Goal: Task Accomplishment & Management: Manage account settings

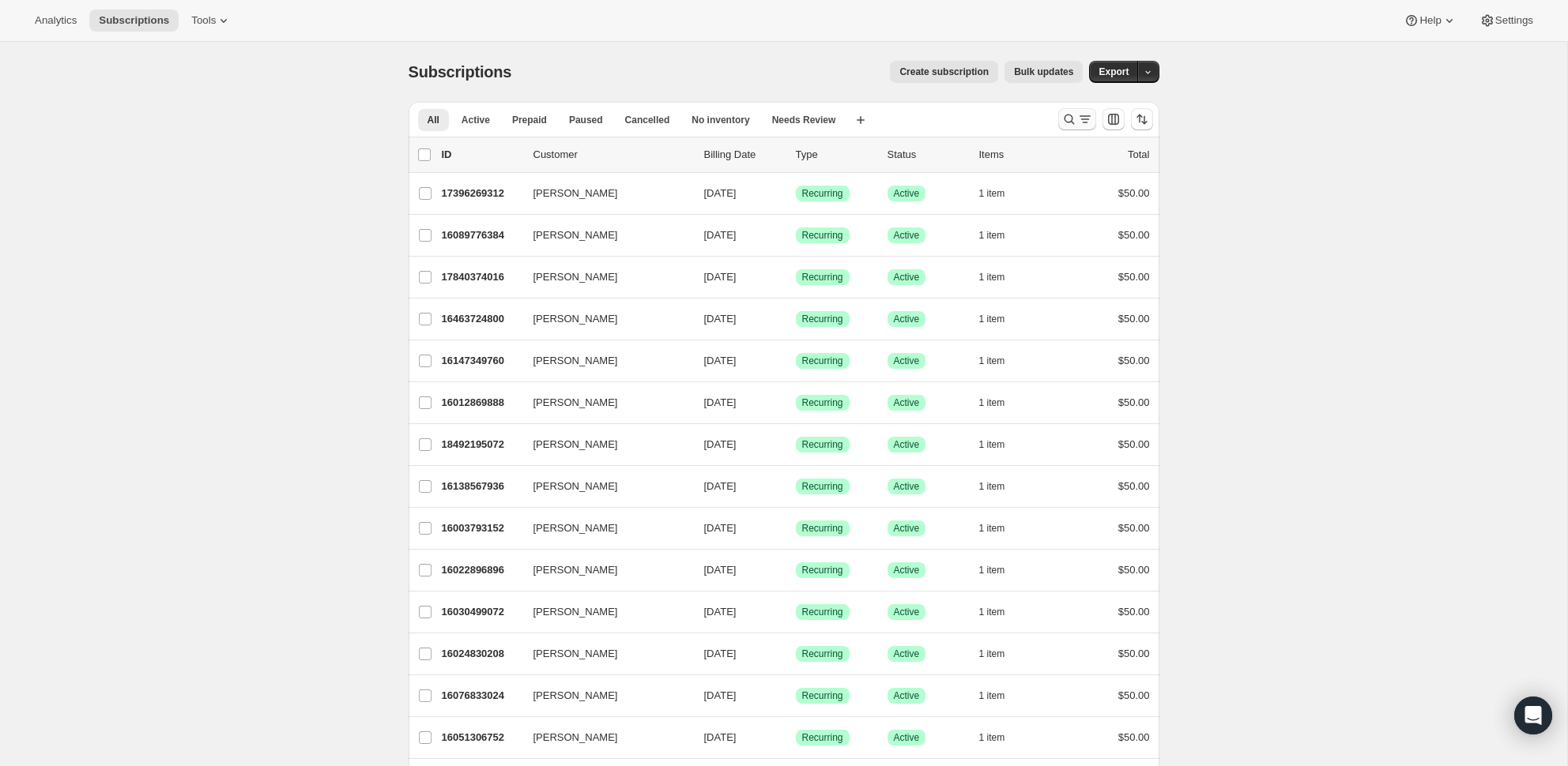
click at [1073, 117] on icon "Search and filter results" at bounding box center [1068, 119] width 16 height 16
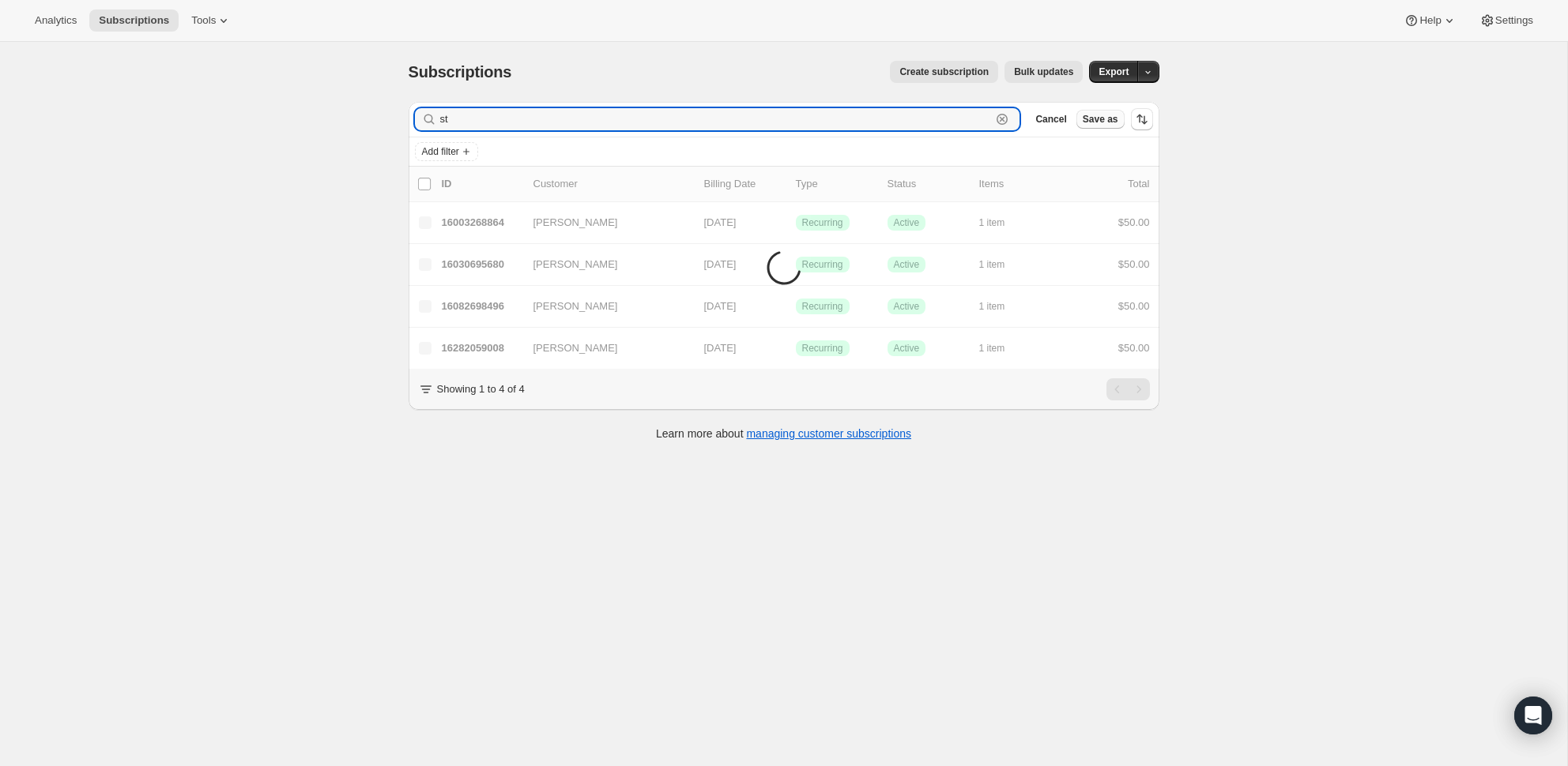
type input "s"
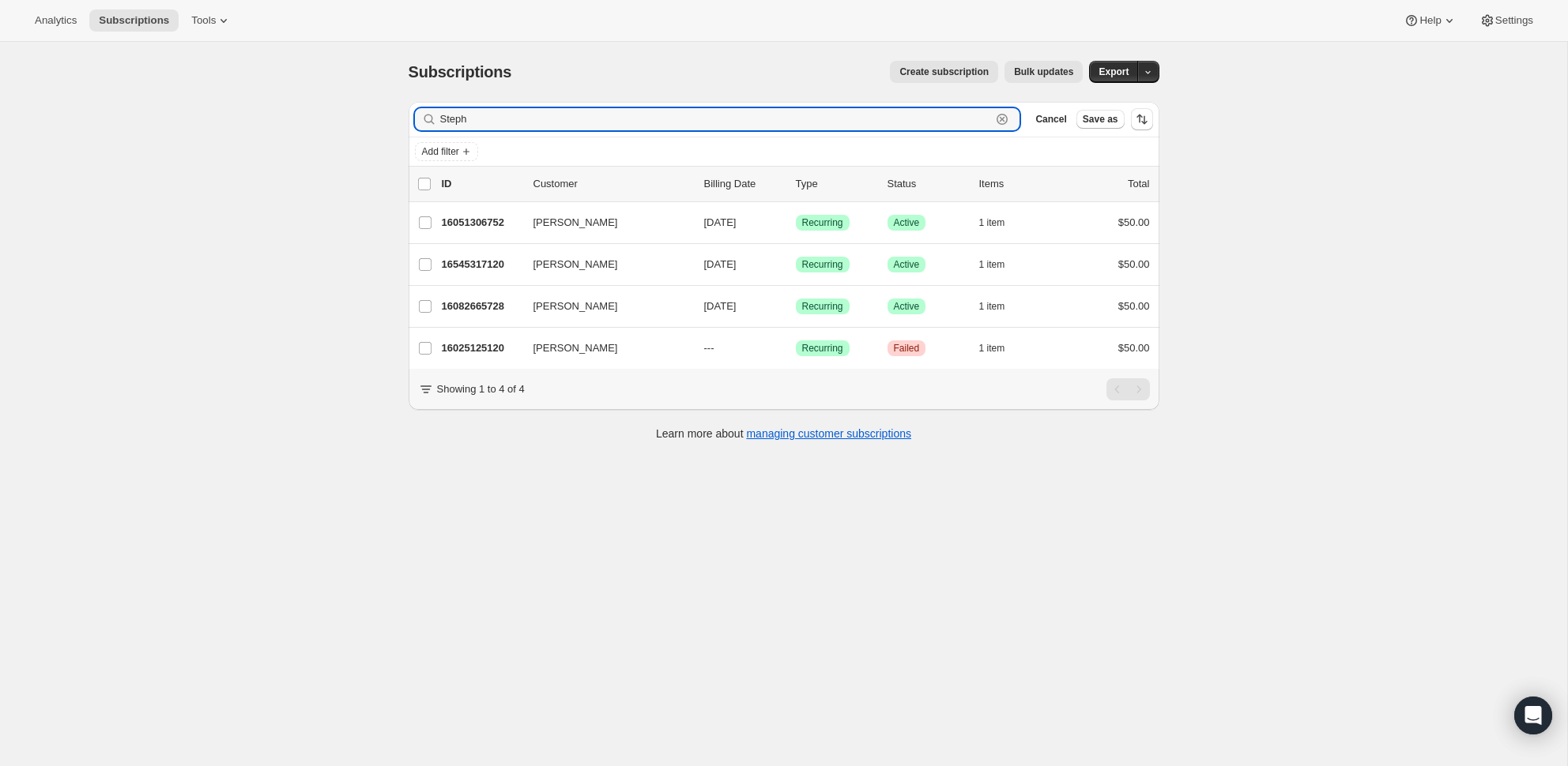
type input "Steph"
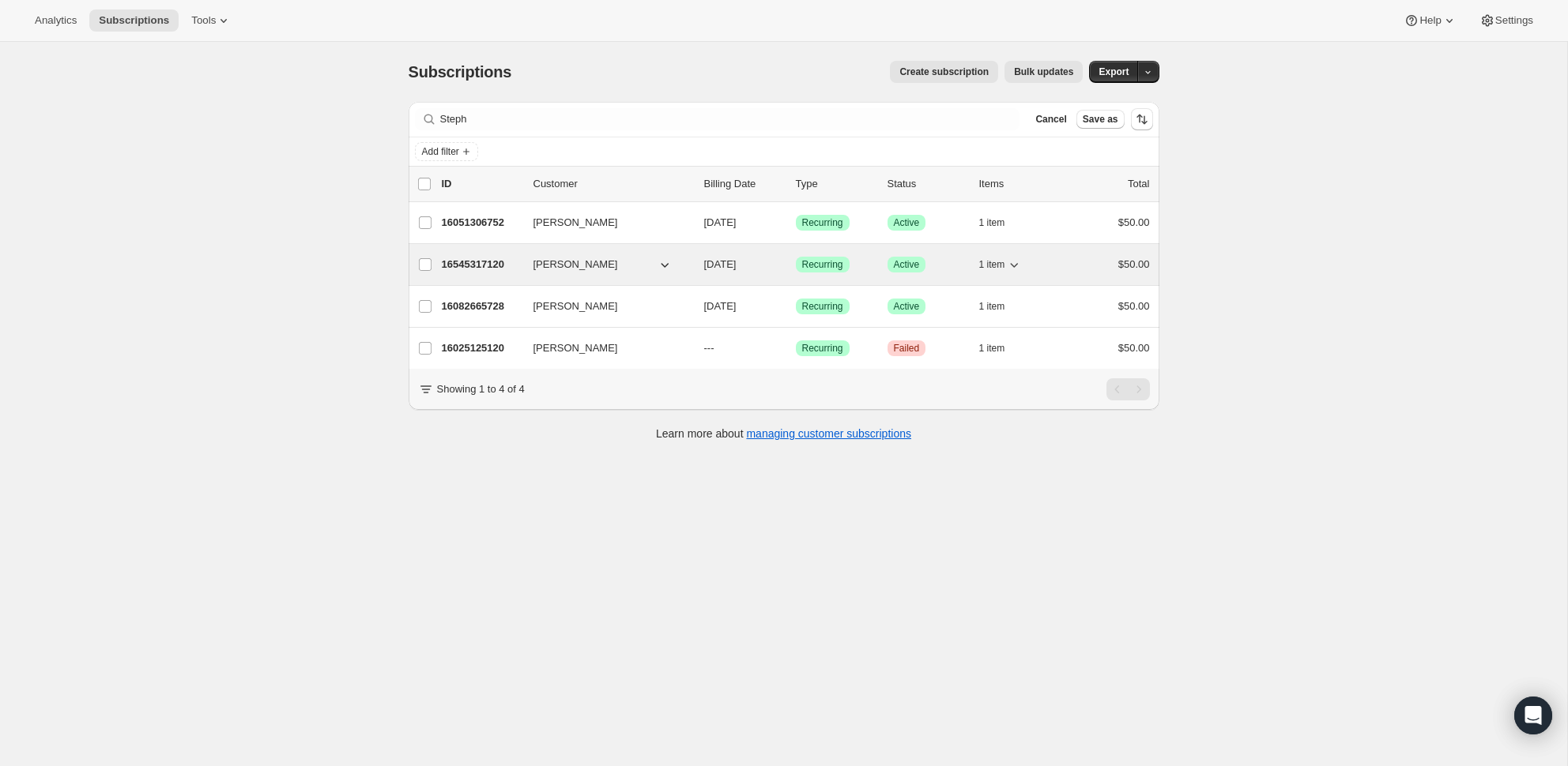
drag, startPoint x: 1351, startPoint y: 112, endPoint x: 491, endPoint y: 265, distance: 873.5
click at [491, 265] on p "16545317120" at bounding box center [481, 264] width 79 height 16
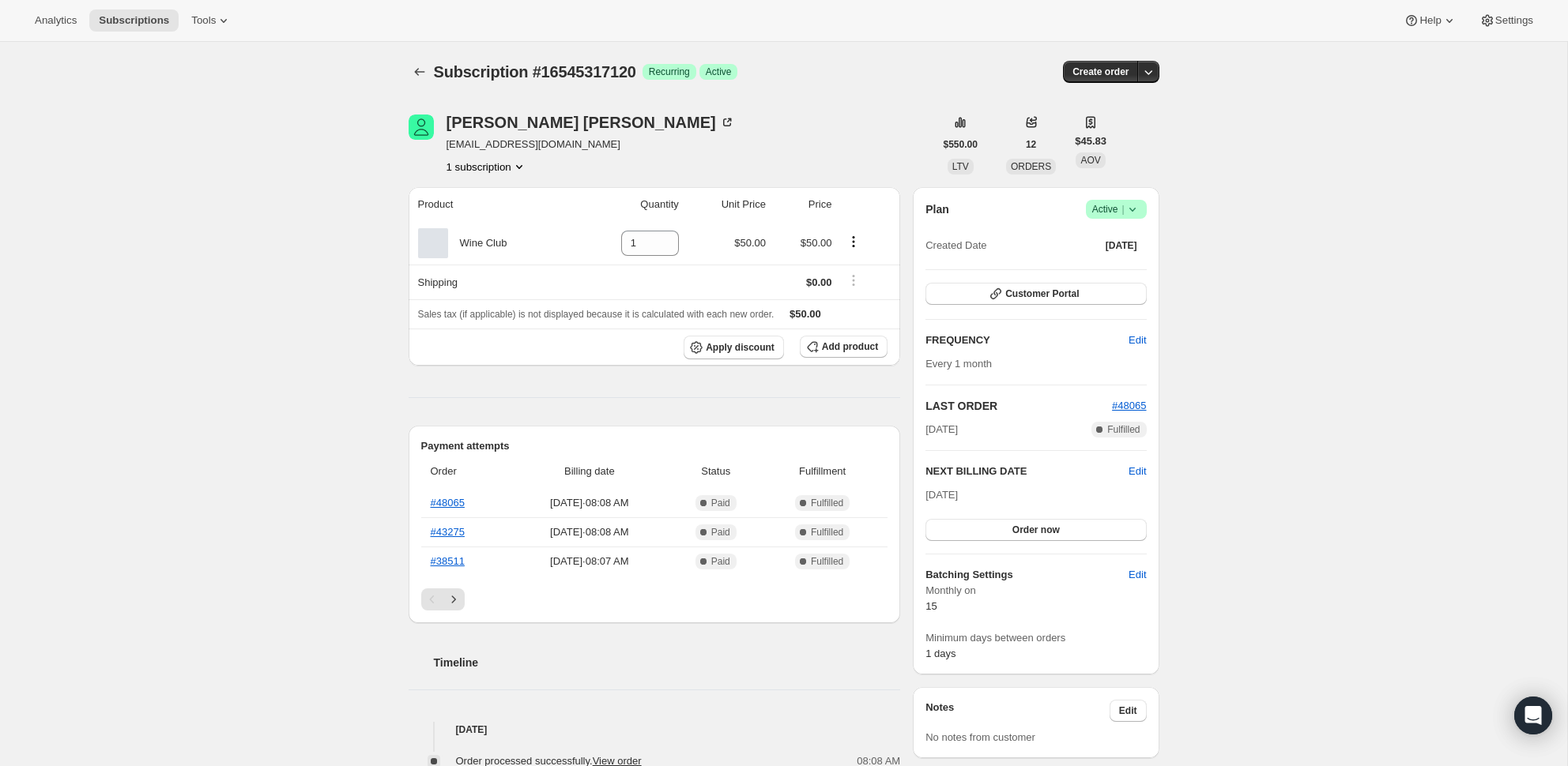
click at [1136, 207] on icon at bounding box center [1132, 209] width 16 height 16
click at [1131, 232] on button "Pause subscription" at bounding box center [1111, 239] width 98 height 26
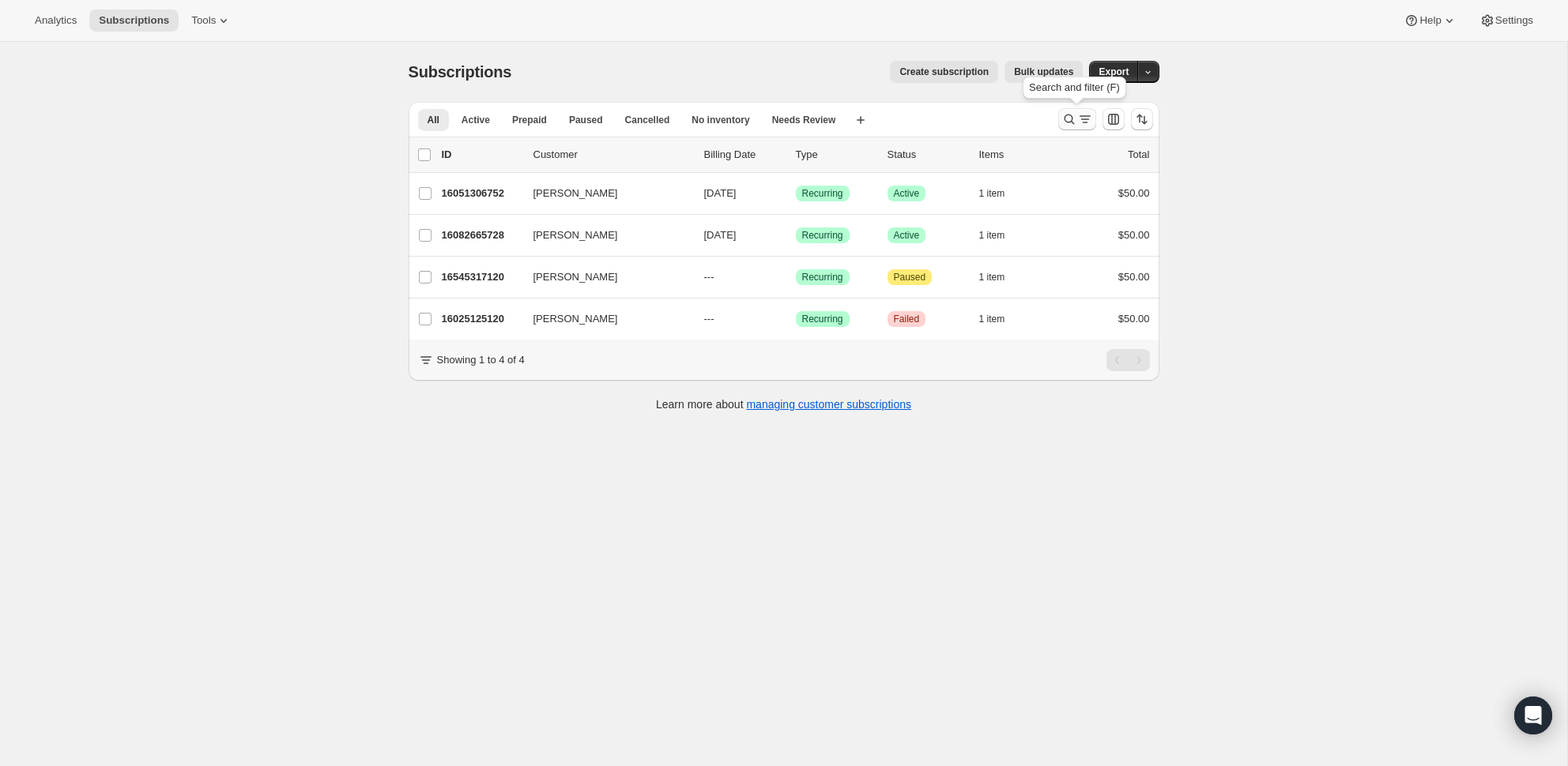
click at [1074, 121] on icon "Search and filter results" at bounding box center [1068, 119] width 16 height 16
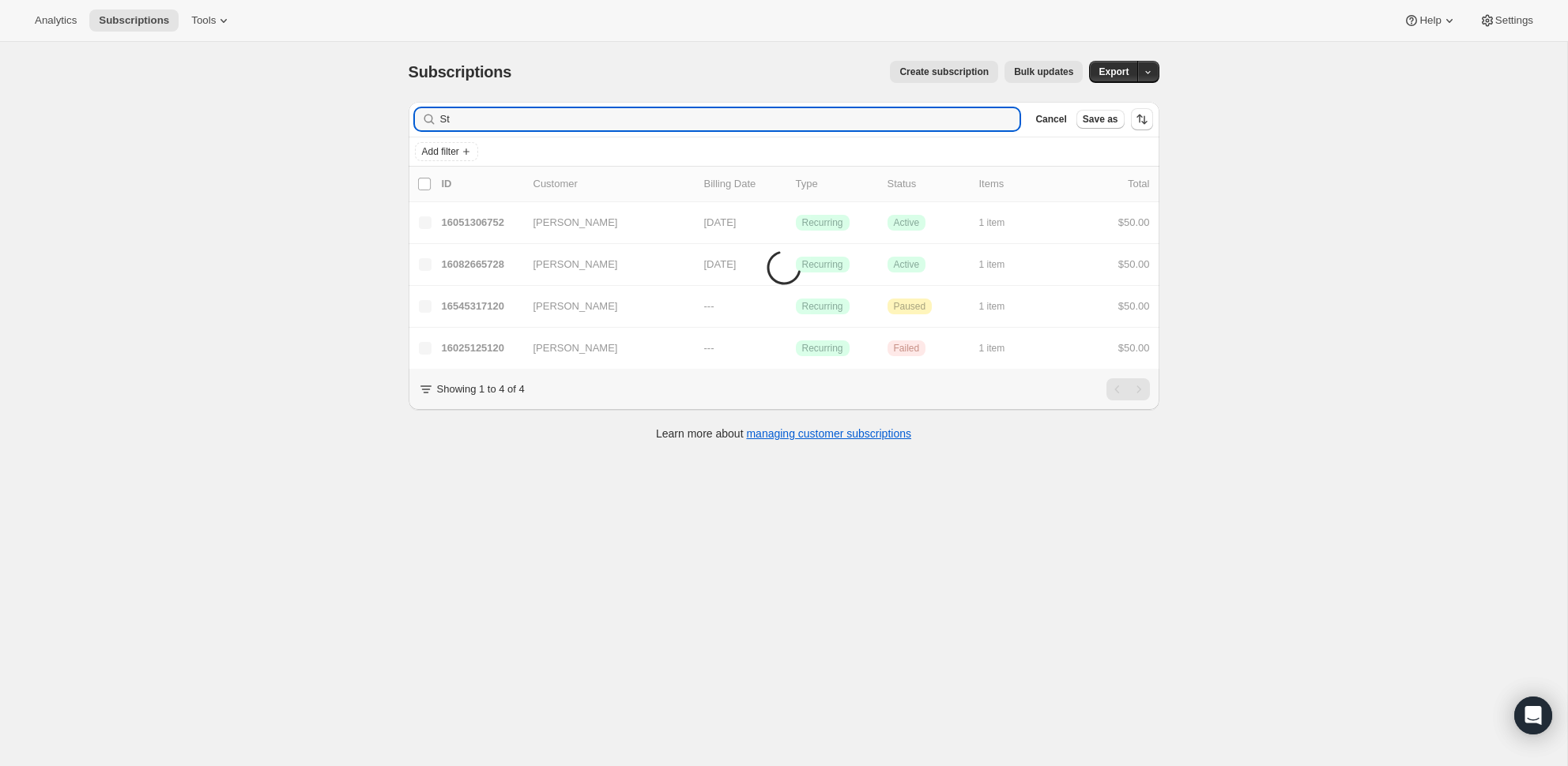
type input "S"
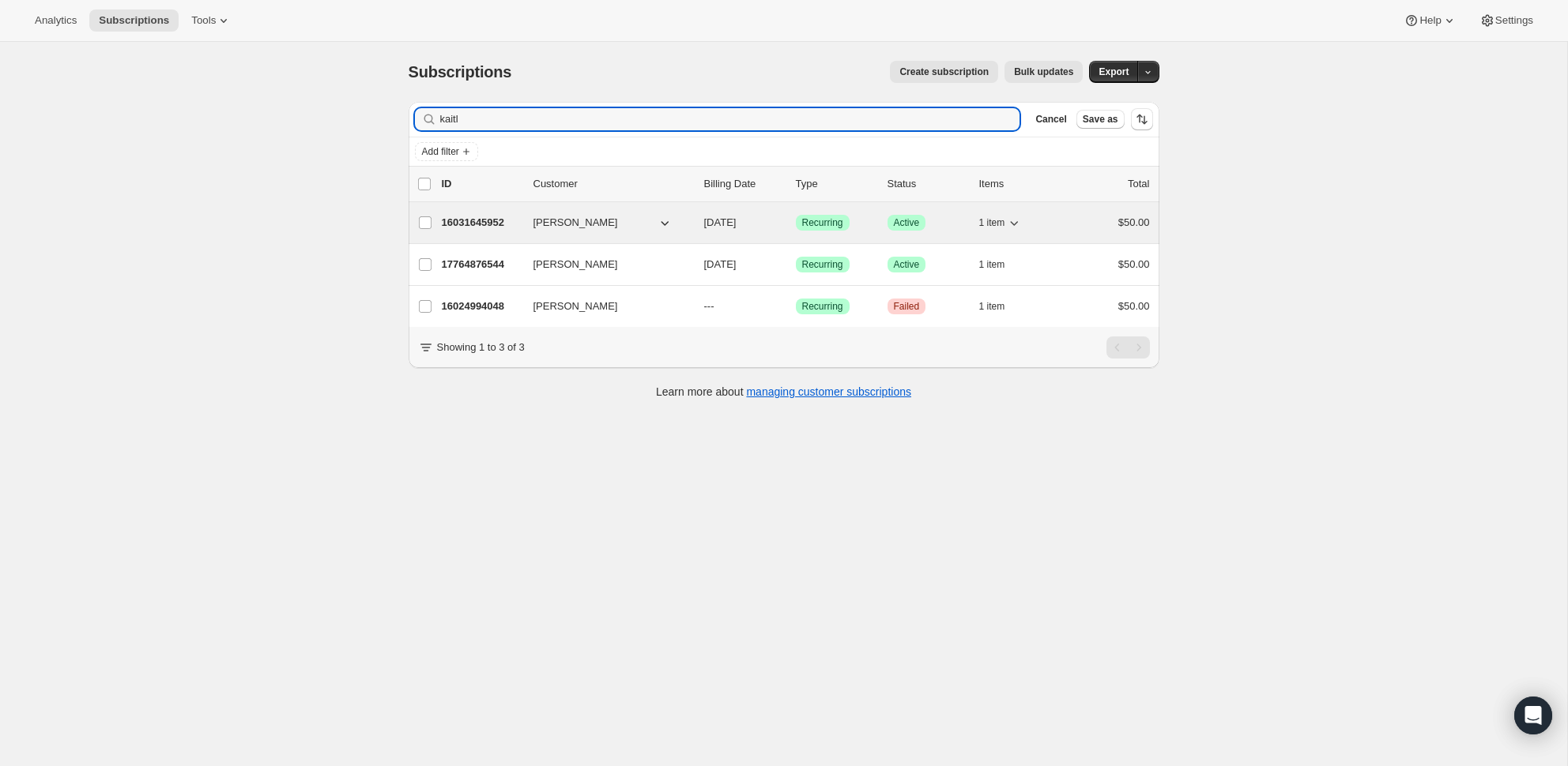
type input "kaitl"
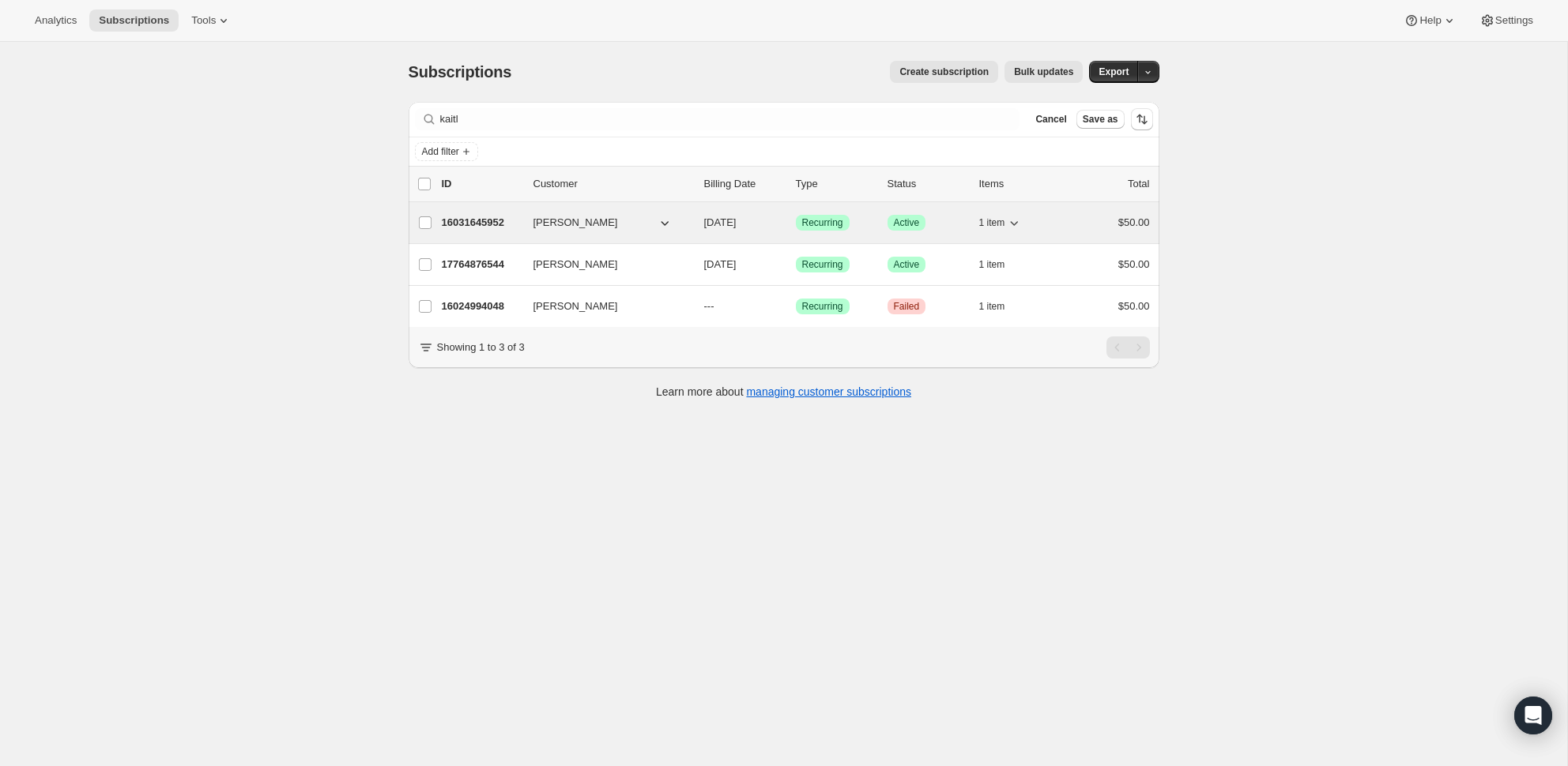
click at [502, 222] on p "16031645952" at bounding box center [481, 222] width 79 height 16
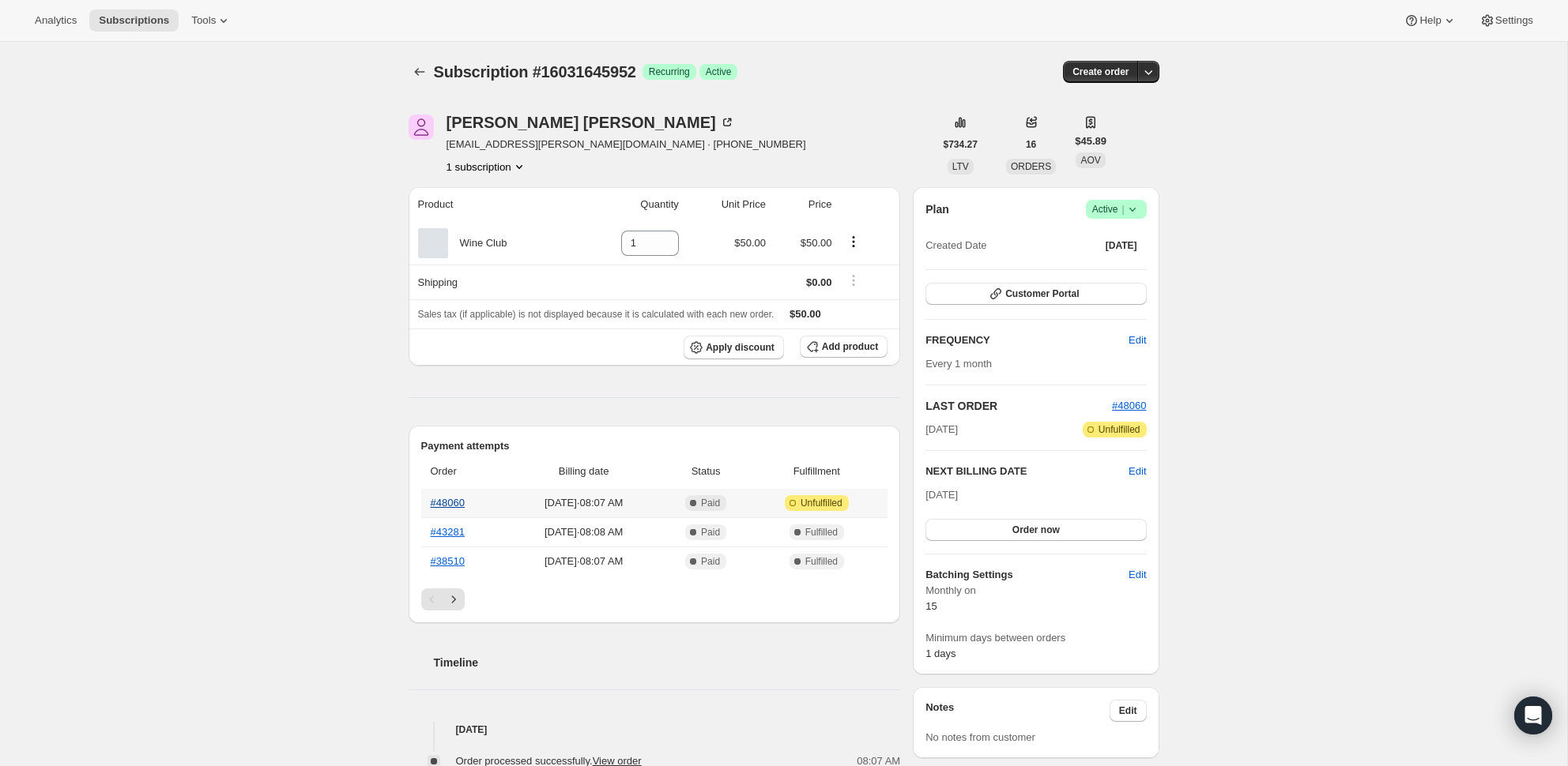
click at [448, 507] on link "#48060" at bounding box center [448, 502] width 34 height 12
